Goal: Information Seeking & Learning: Learn about a topic

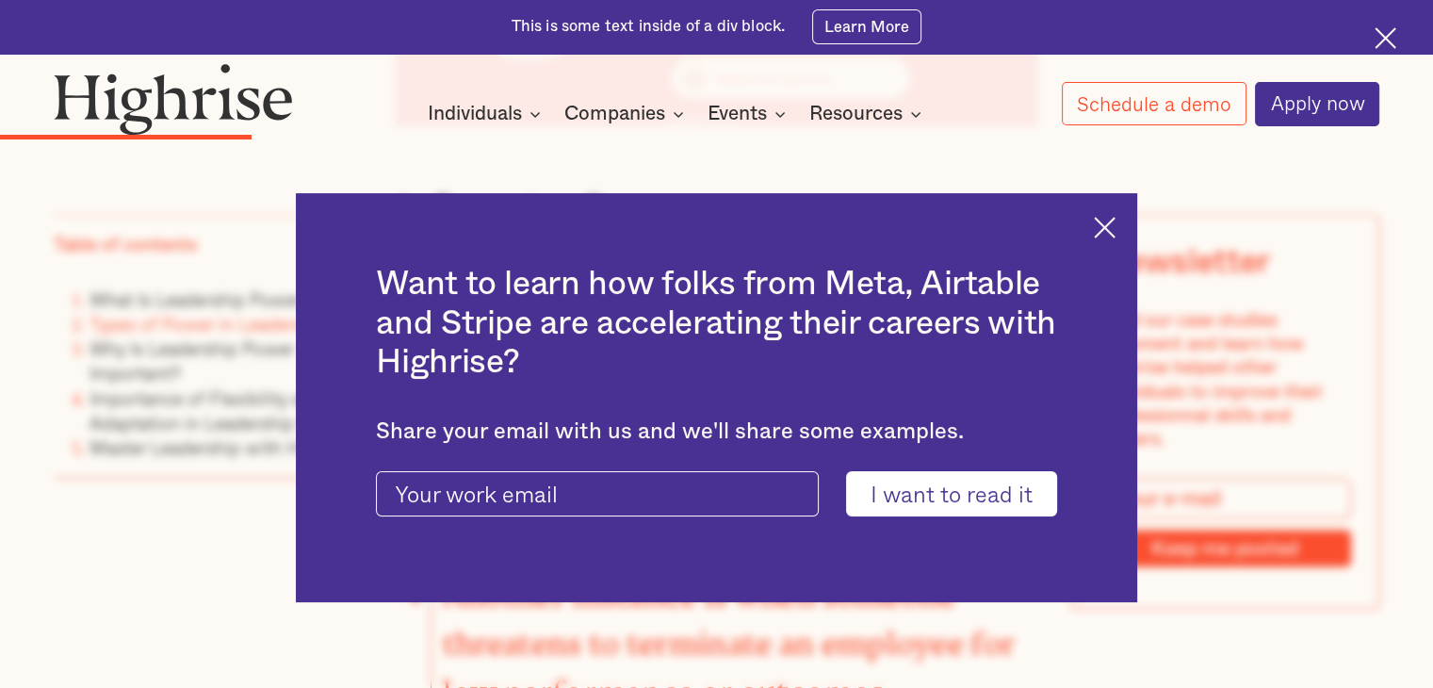
scroll to position [3975, 0]
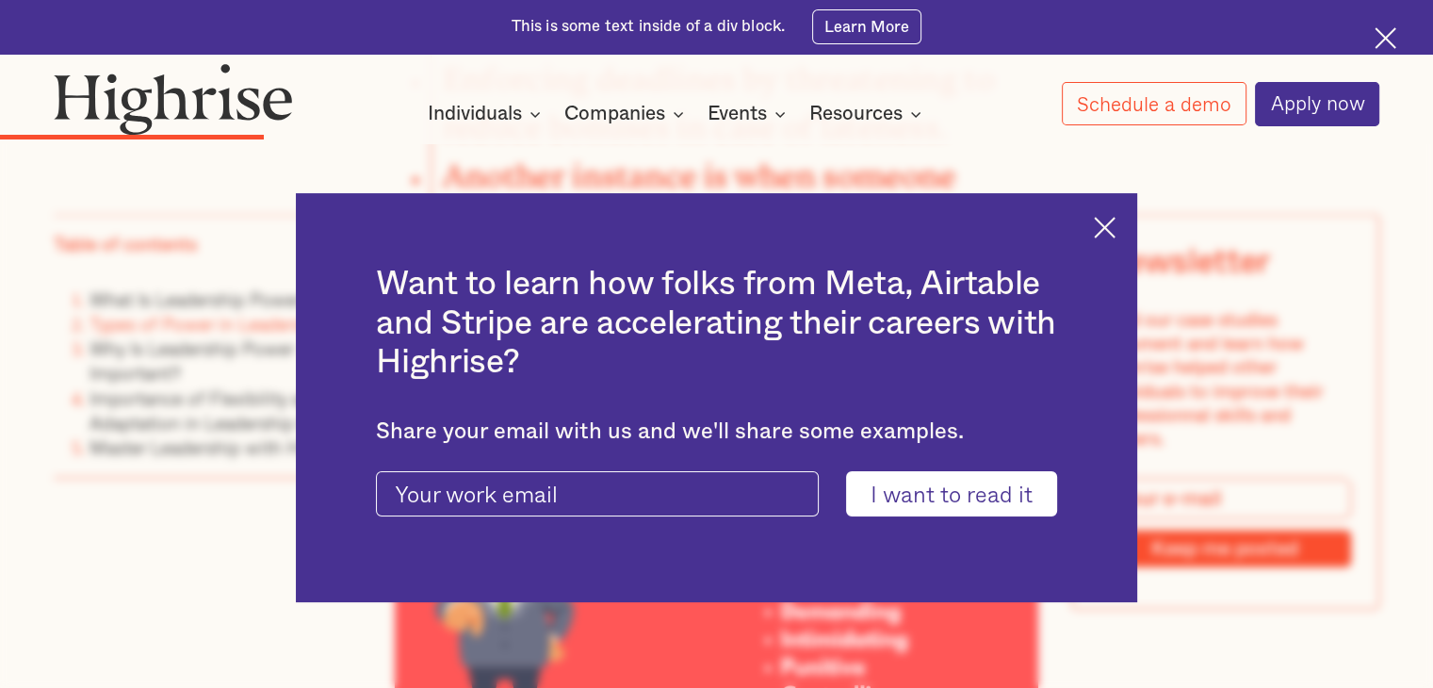
click at [1112, 226] on img at bounding box center [1105, 228] width 22 height 22
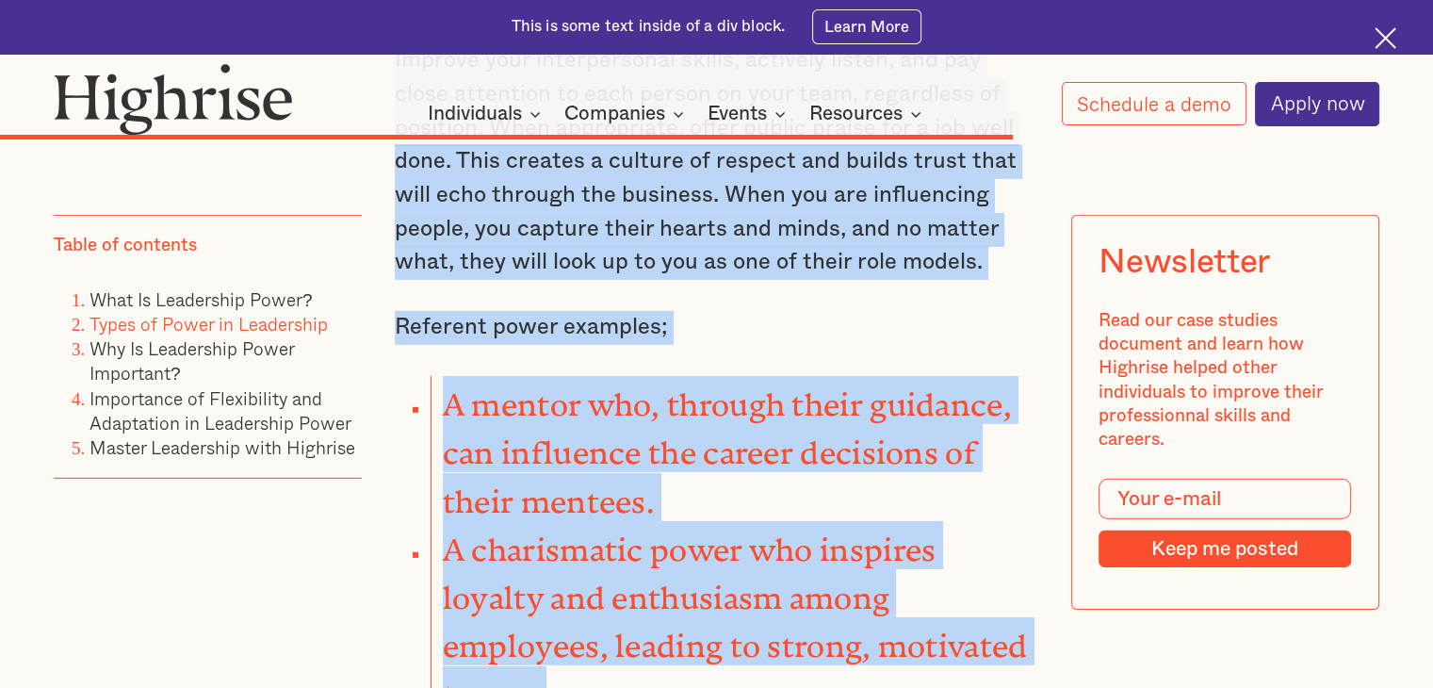
scroll to position [12906, 0]
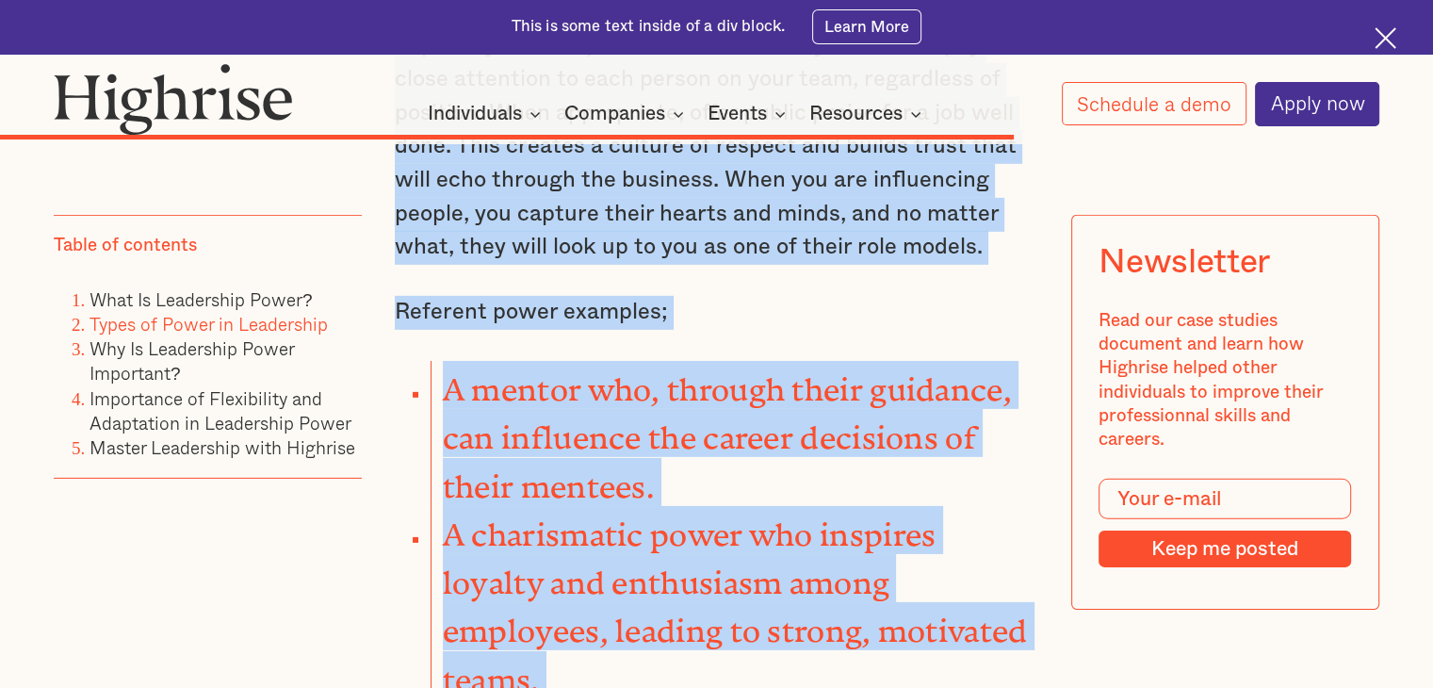
drag, startPoint x: 397, startPoint y: 216, endPoint x: 665, endPoint y: 506, distance: 395.4
type textarea "This power is one of the personal powers, based on charisma, likability, and pe…"
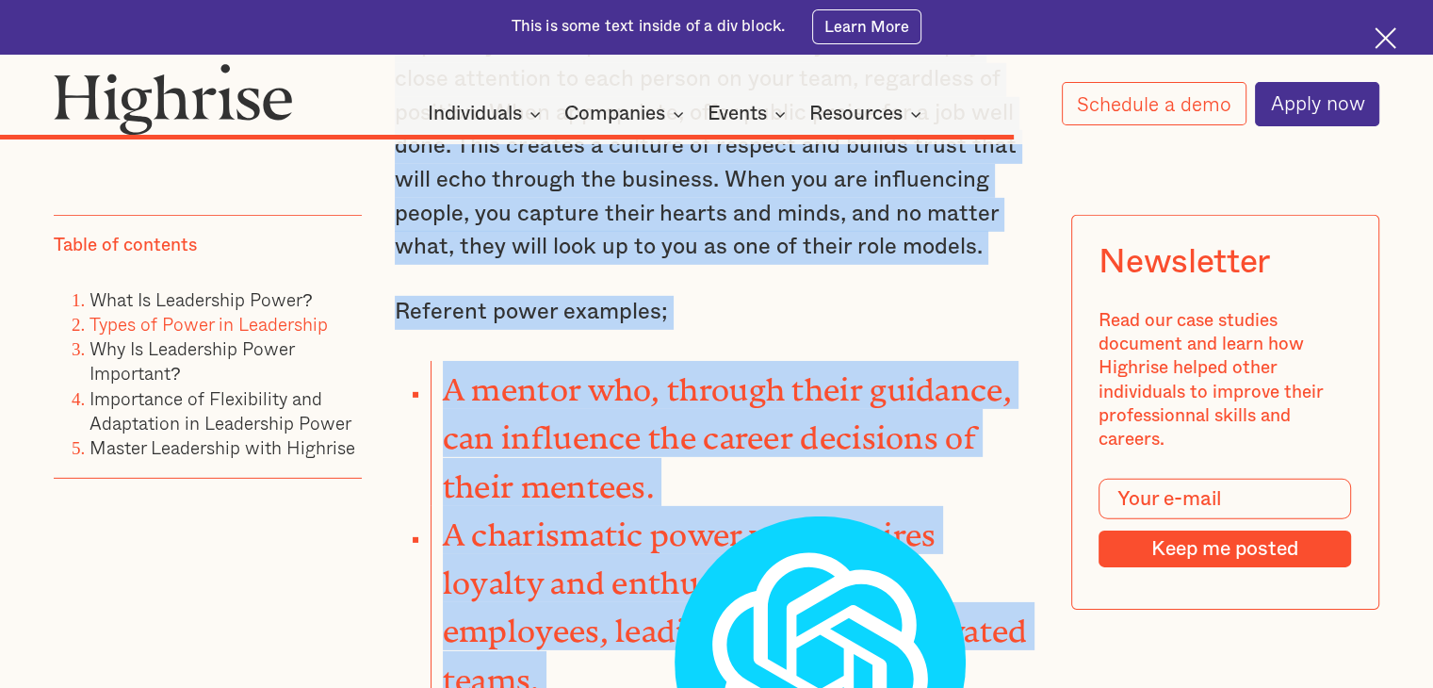
copy div "This power is one of the personal powers, based on charisma, likability, and pe…"
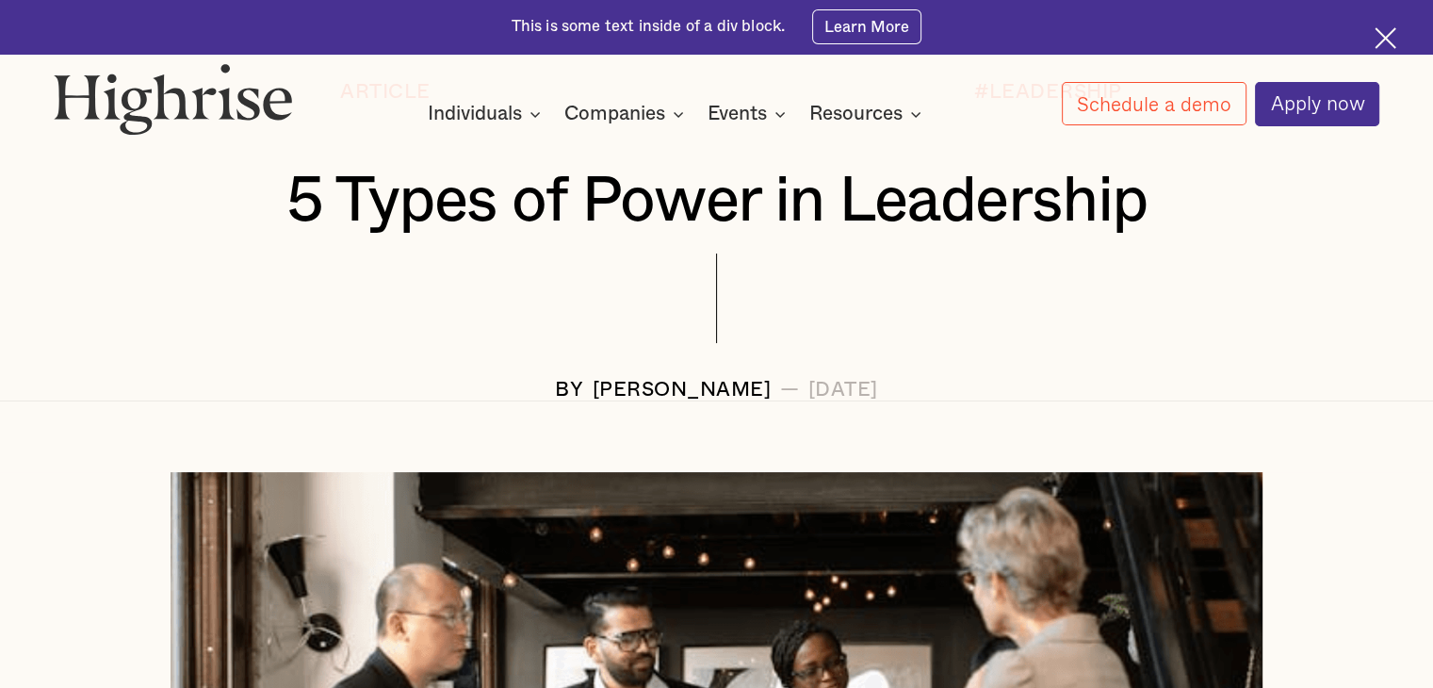
scroll to position [268, 0]
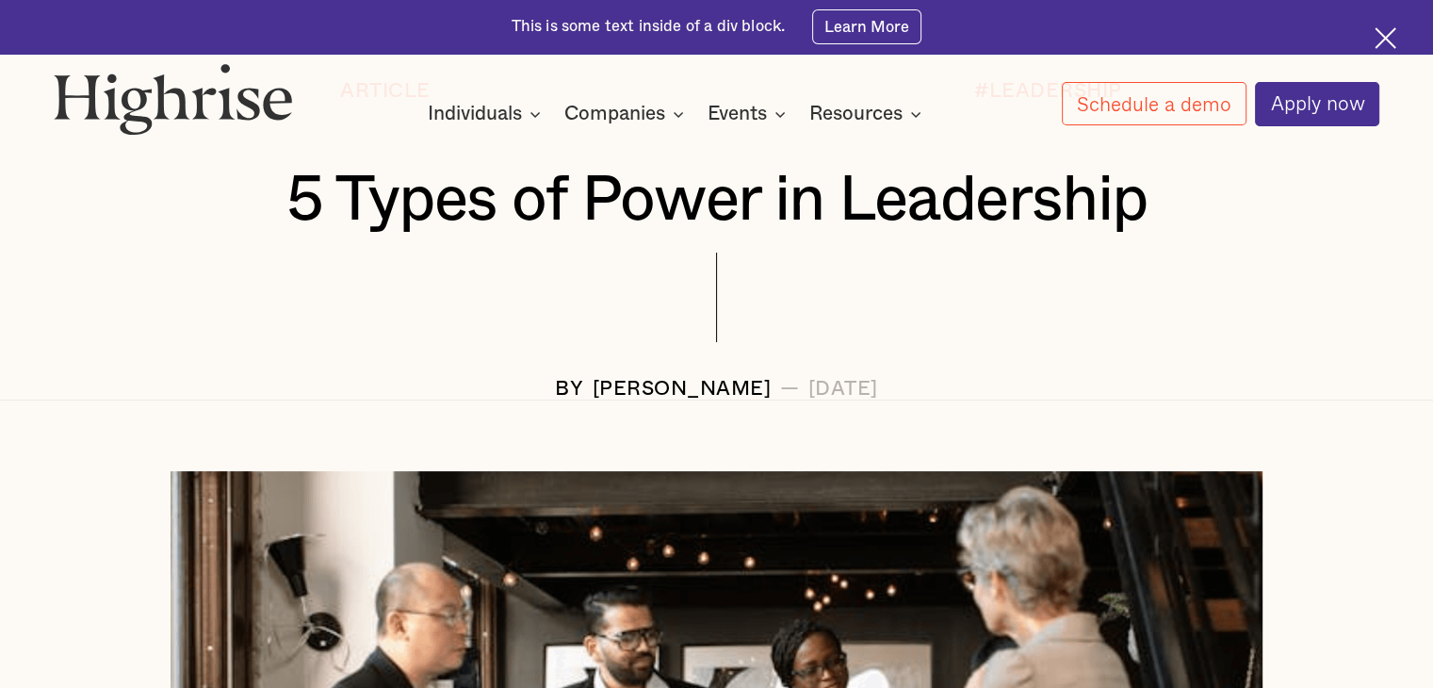
click at [768, 185] on h1 "5 Types of Power in Leadership" at bounding box center [717, 200] width 1216 height 71
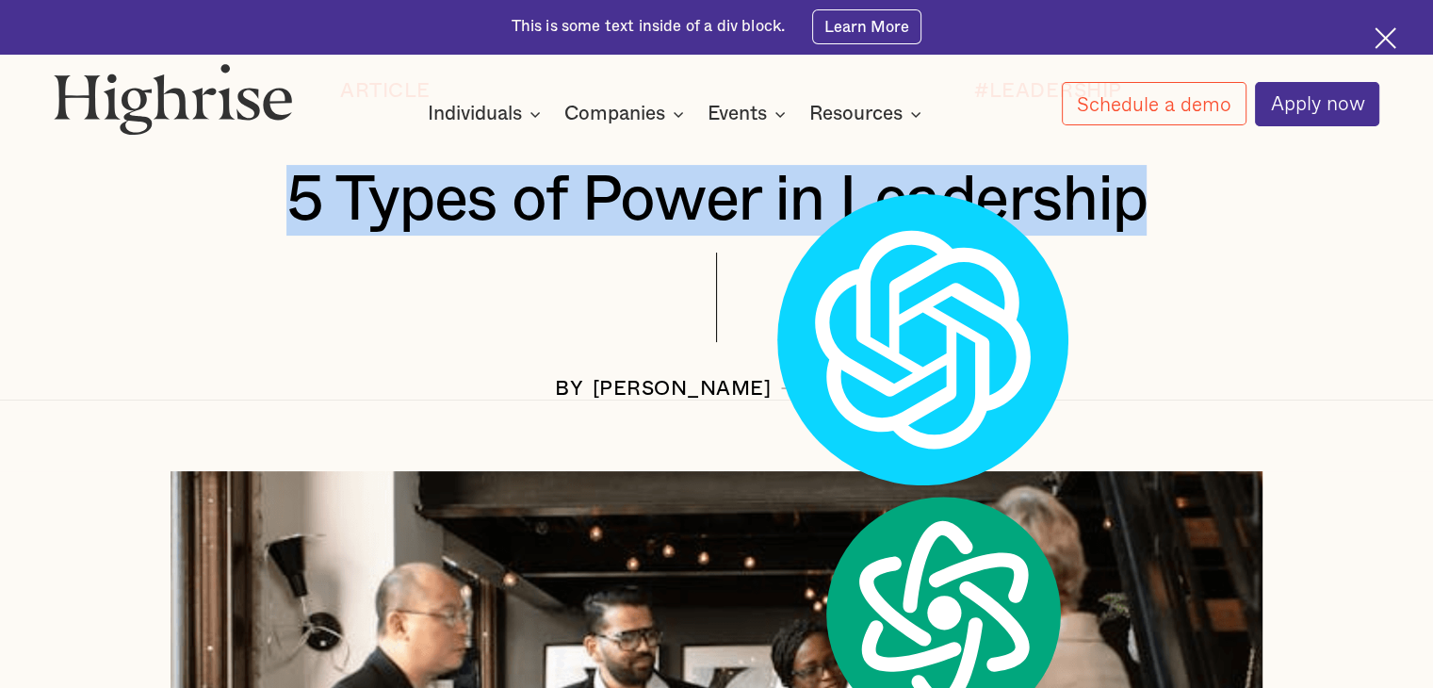
click at [768, 185] on h1 "5 Types of Power in Leadership" at bounding box center [717, 200] width 1216 height 71
copy h1 "5 Types of Power in Leadership"
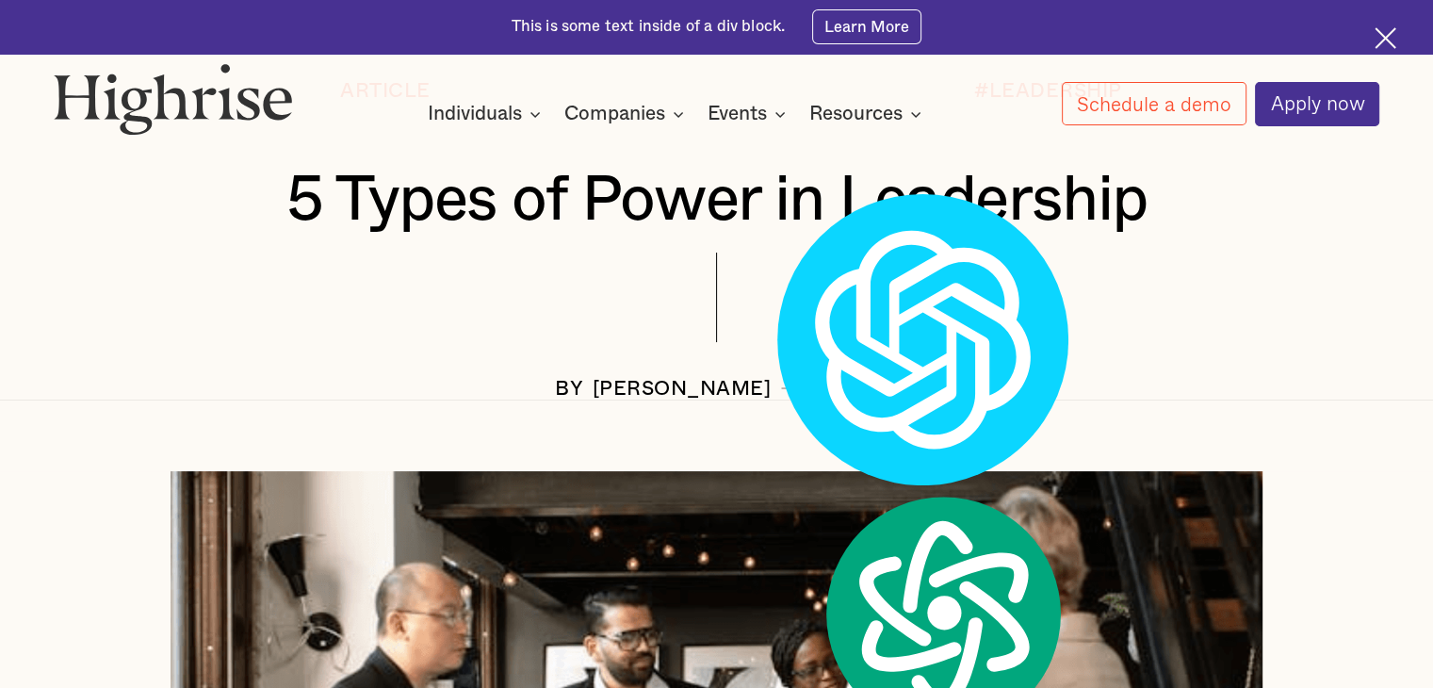
click at [603, 391] on div "[PERSON_NAME]" at bounding box center [682, 389] width 179 height 23
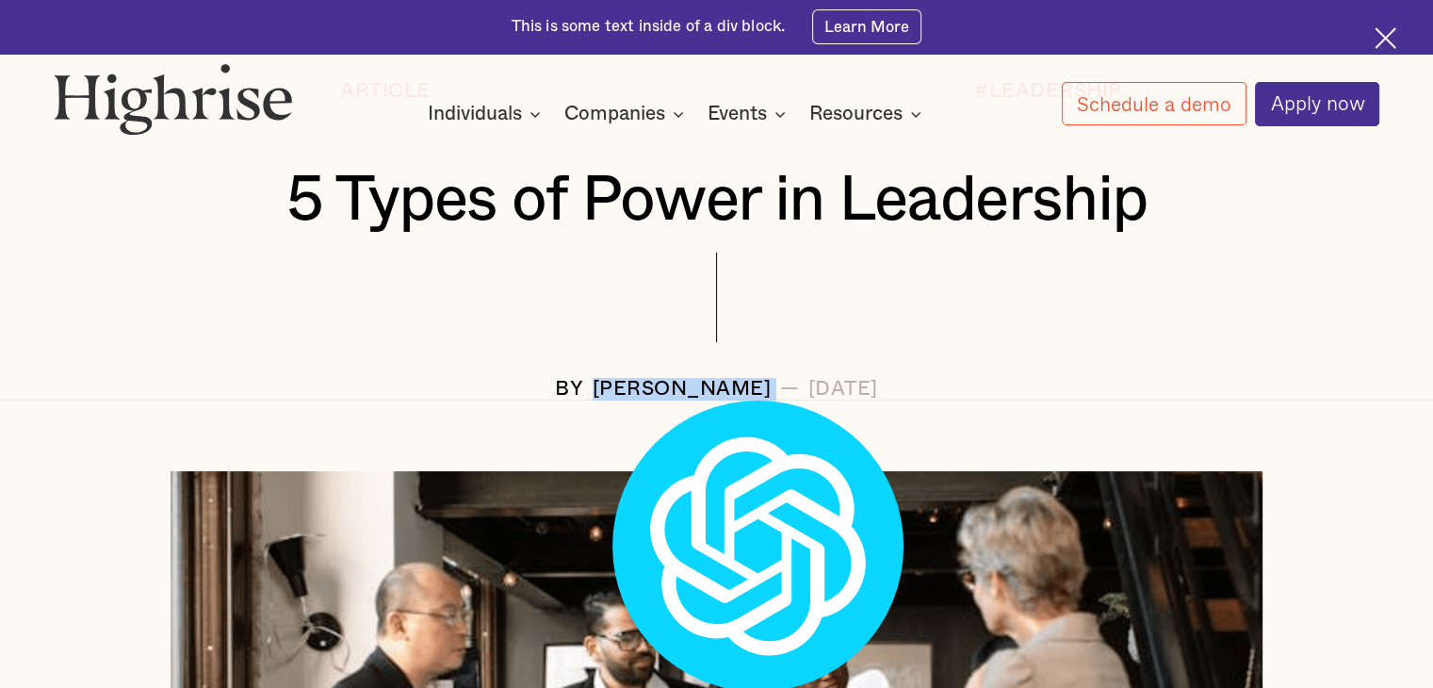
copy div "[PERSON_NAME]"
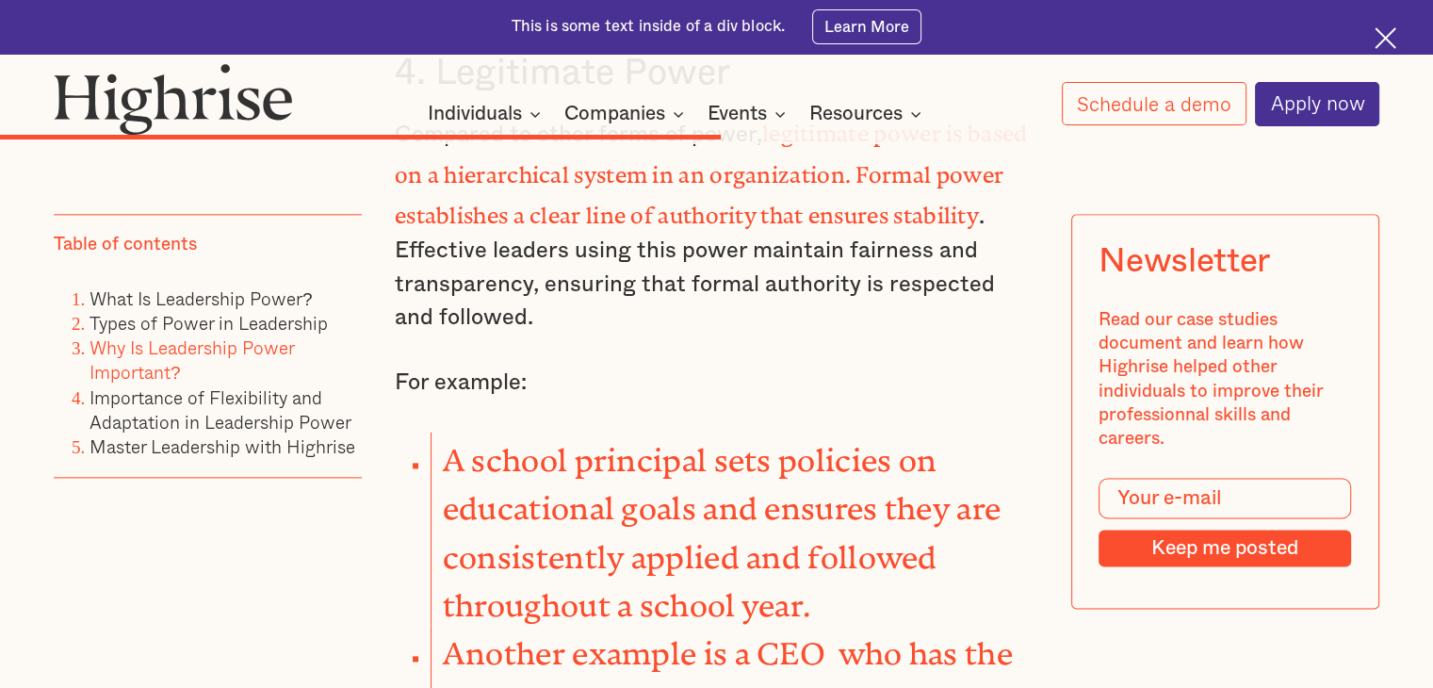
scroll to position [9555, 0]
